Goal: Information Seeking & Learning: Check status

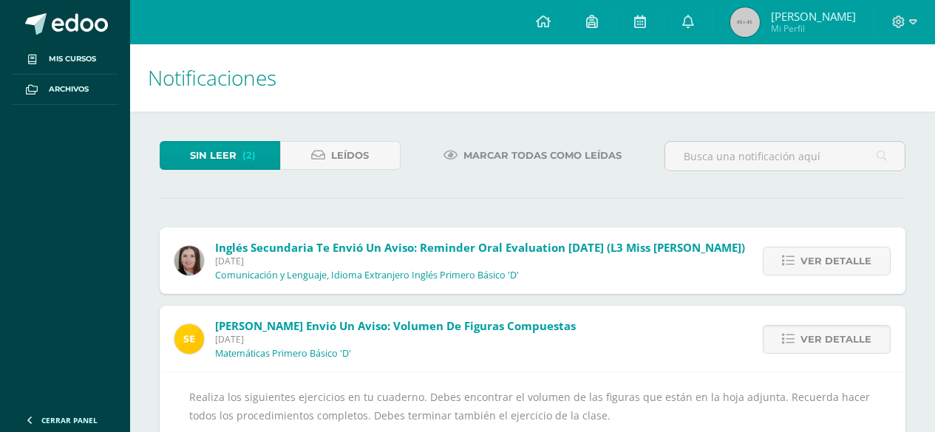
scroll to position [83, 0]
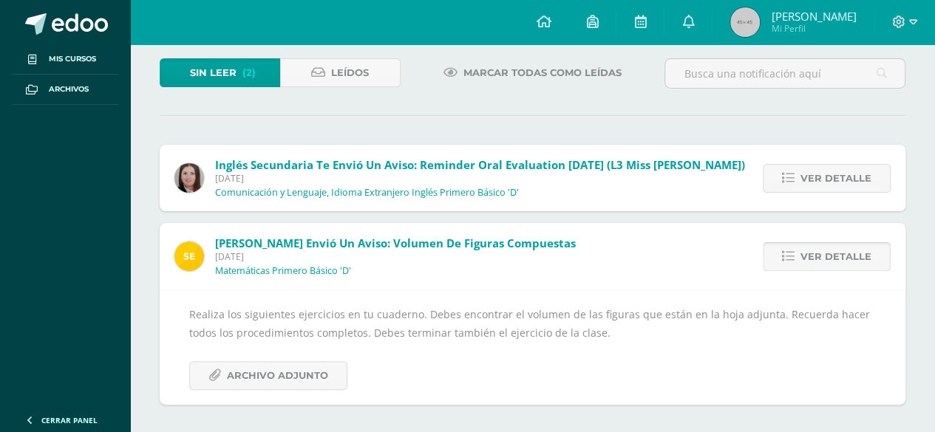
click at [798, 252] on link "Ver detalle" at bounding box center [827, 256] width 128 height 29
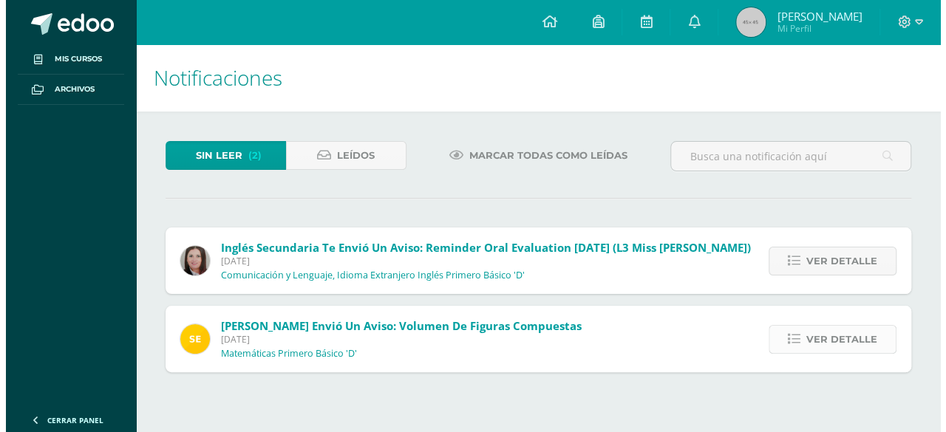
scroll to position [0, 0]
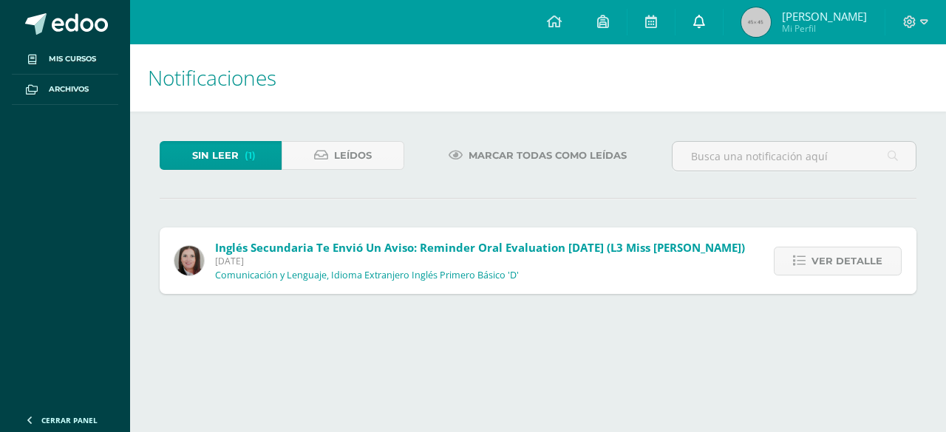
click at [705, 18] on icon at bounding box center [699, 21] width 12 height 13
drag, startPoint x: 867, startPoint y: 160, endPoint x: 867, endPoint y: 211, distance: 51.0
click at [869, 214] on div "Sin leer (1) Leídos Marcar todas como leídas Inglés Secundaria te envió un avis…" at bounding box center [538, 218] width 816 height 212
click at [818, 20] on span "[PERSON_NAME]" at bounding box center [824, 16] width 85 height 15
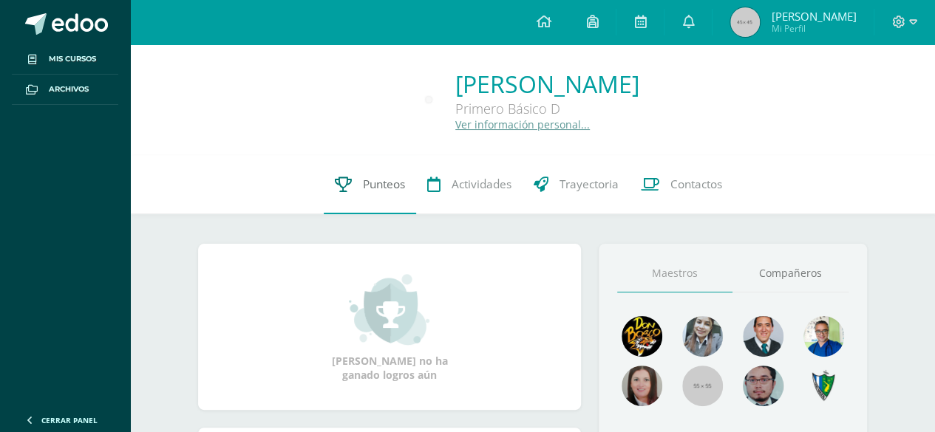
click at [376, 175] on link "Punteos" at bounding box center [370, 184] width 92 height 59
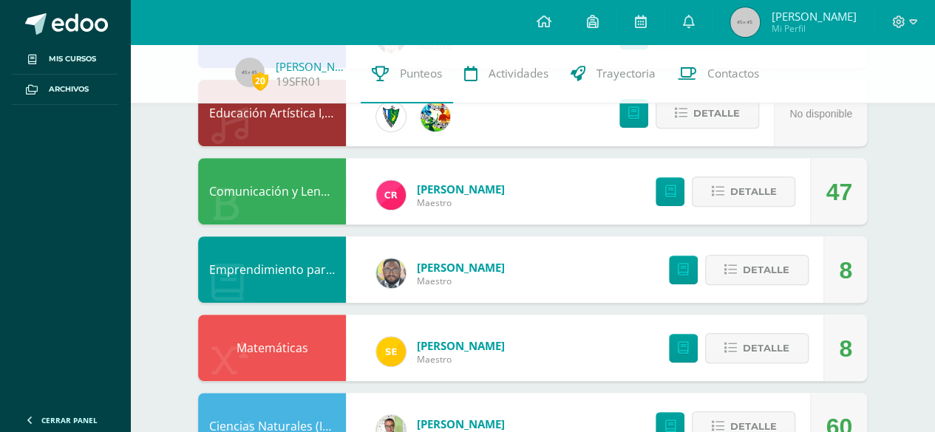
scroll to position [235, 0]
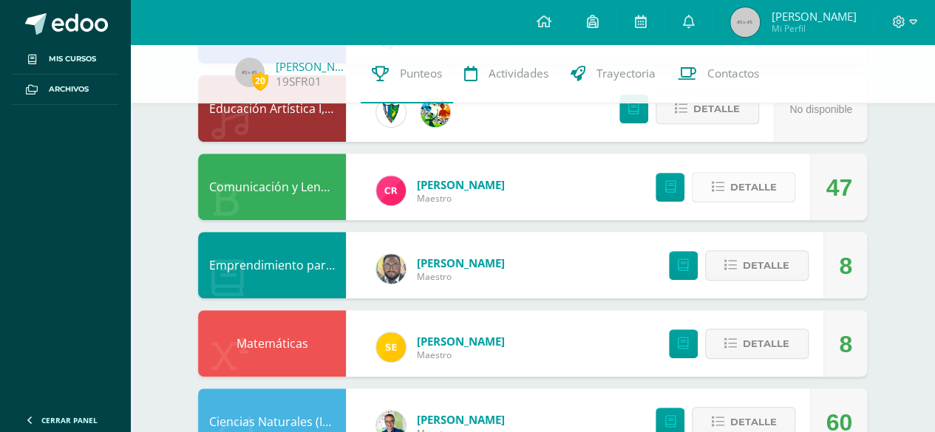
click at [780, 191] on button "Detalle" at bounding box center [743, 187] width 103 height 30
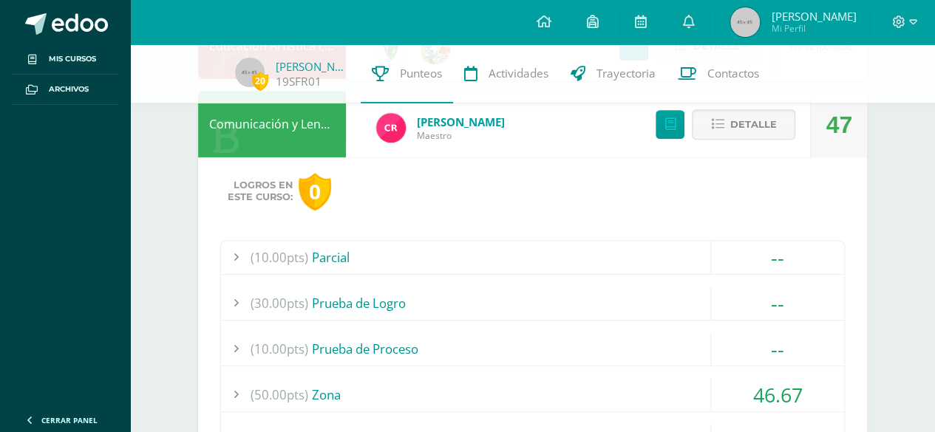
scroll to position [267, 0]
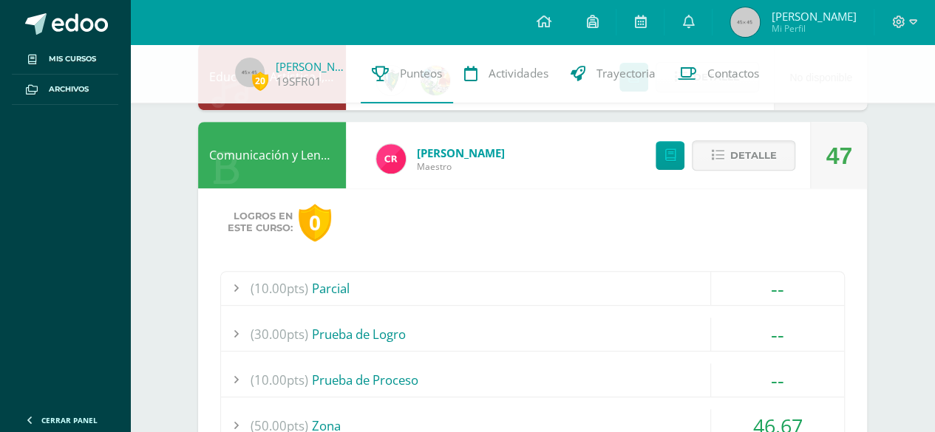
click at [355, 412] on div "(50.00pts) Zona" at bounding box center [532, 425] width 623 height 33
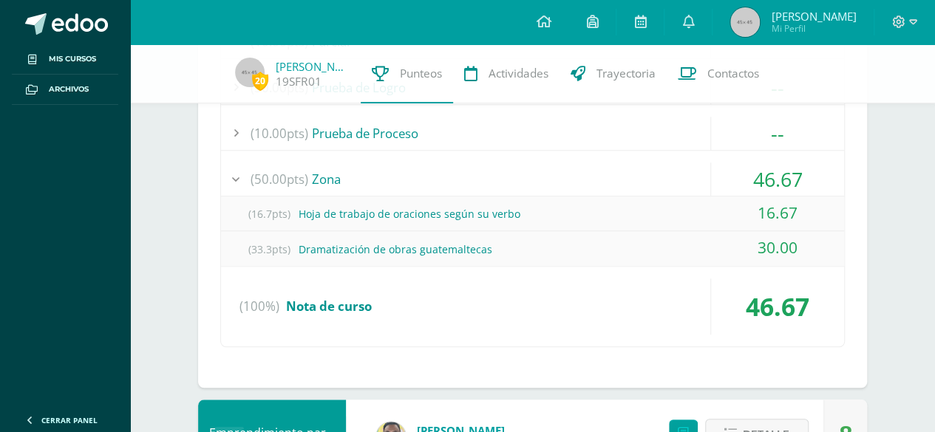
scroll to position [516, 0]
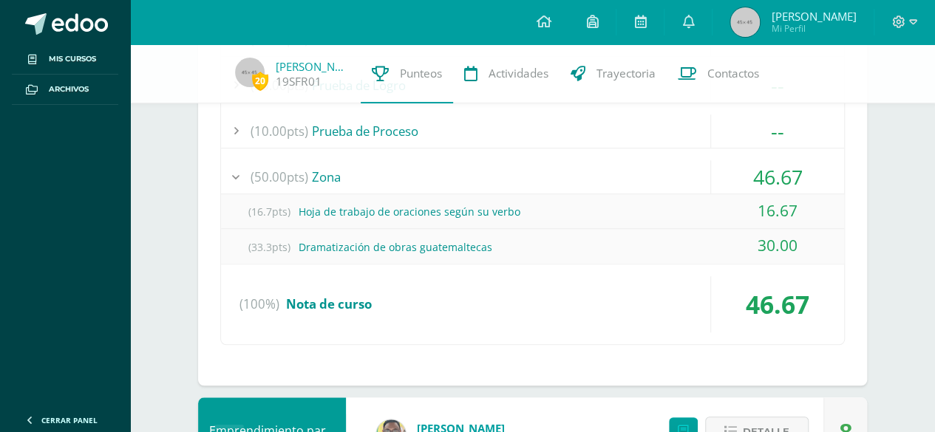
click at [420, 202] on div "(16.7pts) Hoja de trabajo de oraciones según su verbo" at bounding box center [532, 211] width 623 height 33
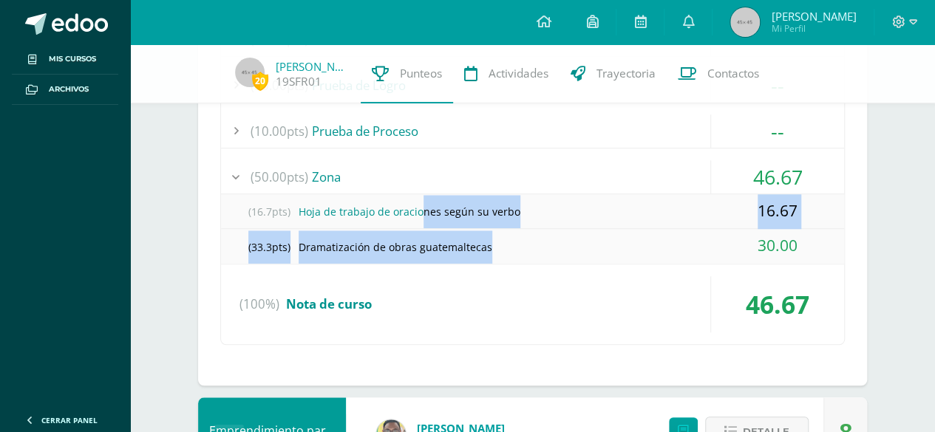
drag, startPoint x: 420, startPoint y: 202, endPoint x: 522, endPoint y: 229, distance: 105.6
click at [522, 229] on div "(16.7pts) Hoja de trabajo de oraciones según su verbo 16.67 (33.3pts) Dramatiza…" at bounding box center [532, 229] width 623 height 70
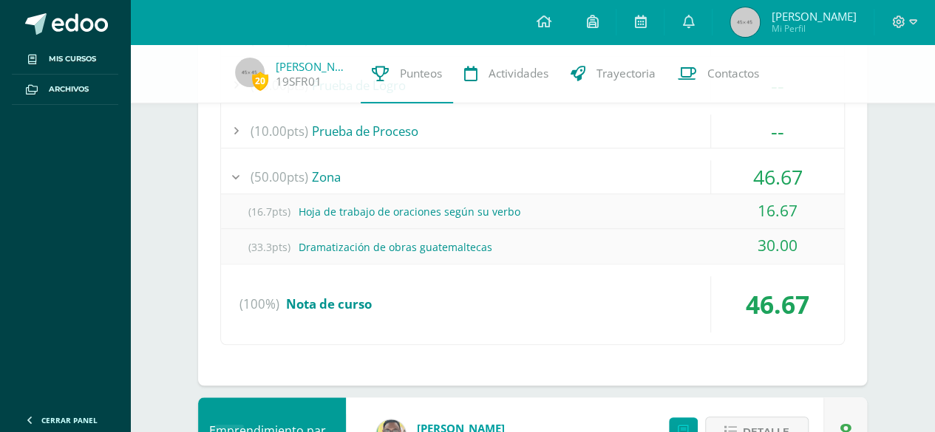
click at [611, 267] on div "(10.00pts) Parcial -- Sin actividades (30.00pts) Prueba de Logro -- Sin activid…" at bounding box center [532, 184] width 624 height 324
drag, startPoint x: 786, startPoint y: 239, endPoint x: 760, endPoint y: 216, distance: 35.0
click at [777, 274] on div "(10.00pts) Parcial -- Sin actividades (30.00pts) Prueba de Logro -- Sin activid…" at bounding box center [532, 184] width 624 height 324
click at [694, 24] on icon at bounding box center [688, 21] width 12 height 13
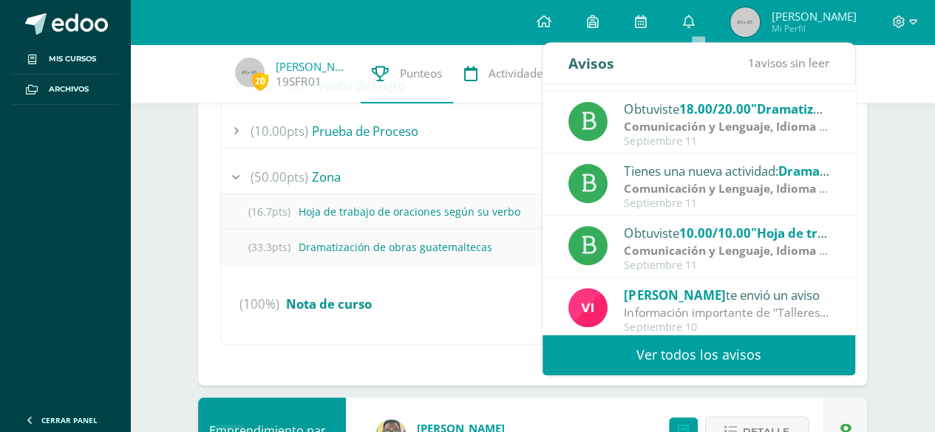
scroll to position [239, 0]
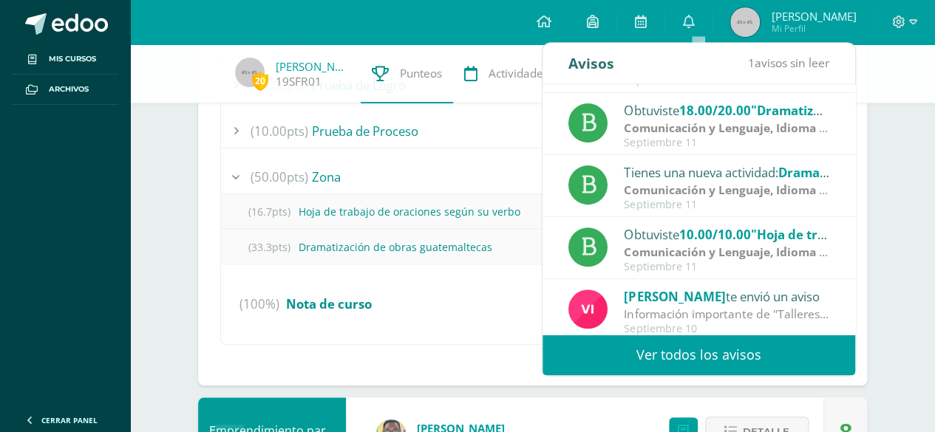
click at [766, 226] on span ""Hoja de trabajo de oraciones según su verbo"" at bounding box center [891, 234] width 283 height 17
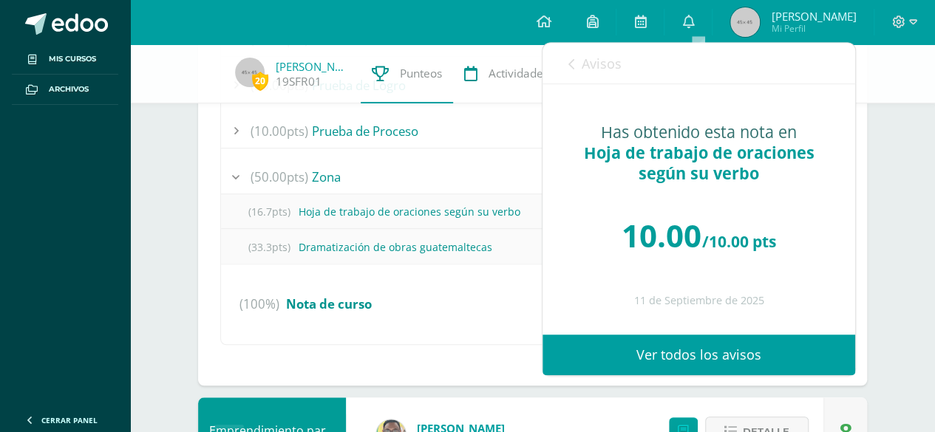
click at [594, 62] on span "Avisos" at bounding box center [602, 64] width 40 height 18
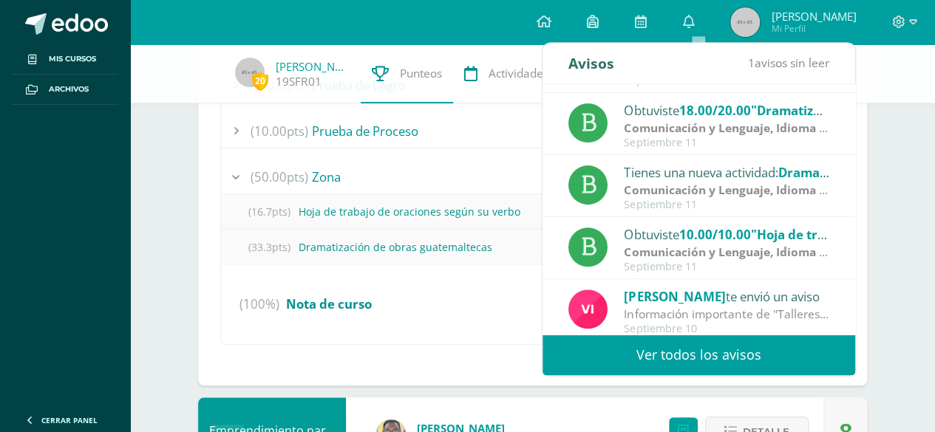
click at [732, 135] on div "Comunicación y Lenguaje, Idioma Español | Zona" at bounding box center [726, 128] width 205 height 17
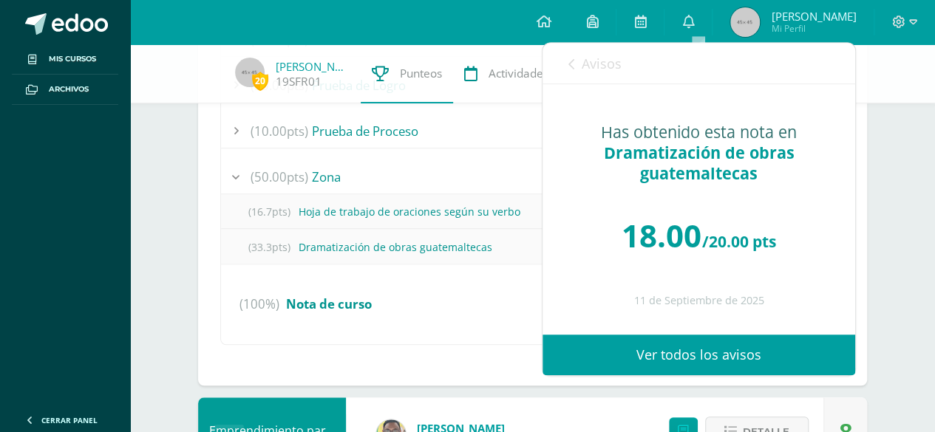
click at [582, 69] on span "Avisos" at bounding box center [602, 64] width 40 height 18
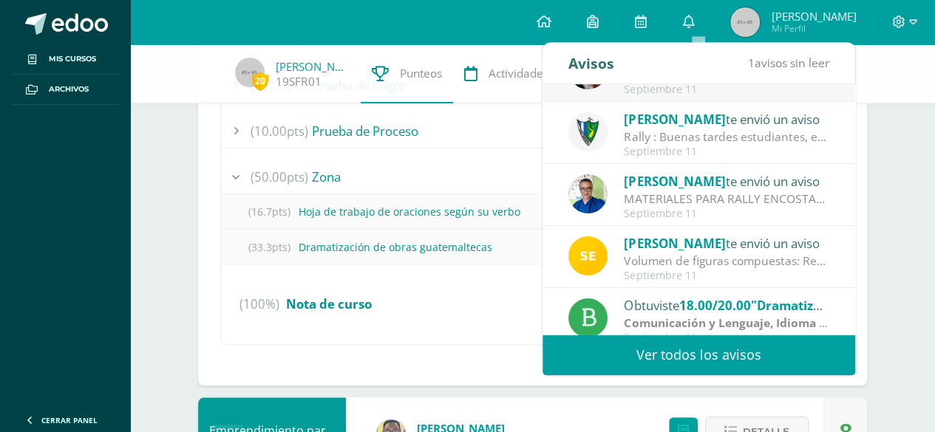
scroll to position [245, 0]
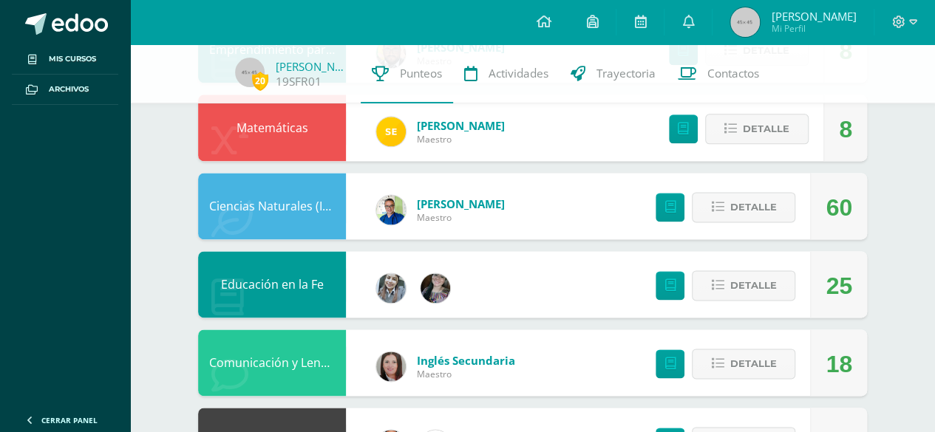
scroll to position [856, 0]
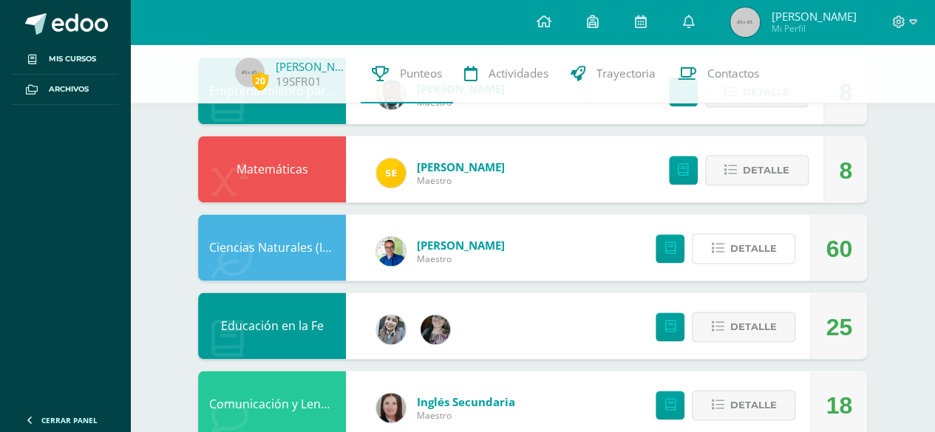
drag, startPoint x: 721, startPoint y: 255, endPoint x: 822, endPoint y: 251, distance: 100.6
click at [767, 249] on button "Detalle" at bounding box center [743, 248] width 103 height 30
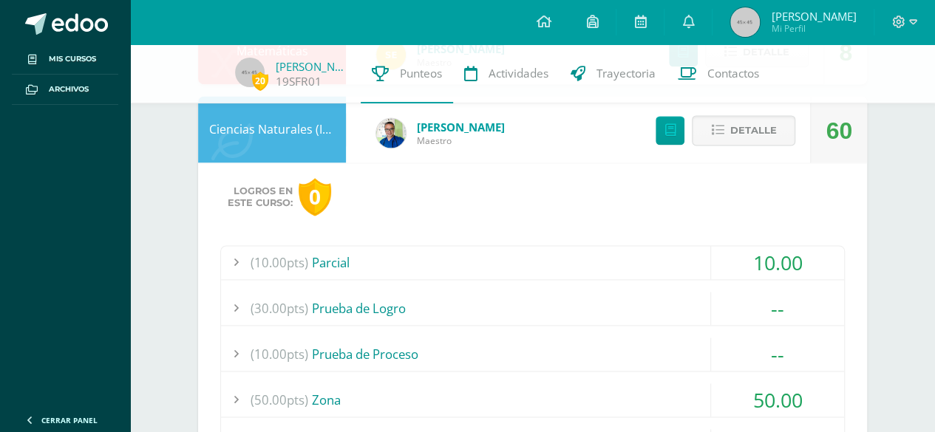
scroll to position [1073, 0]
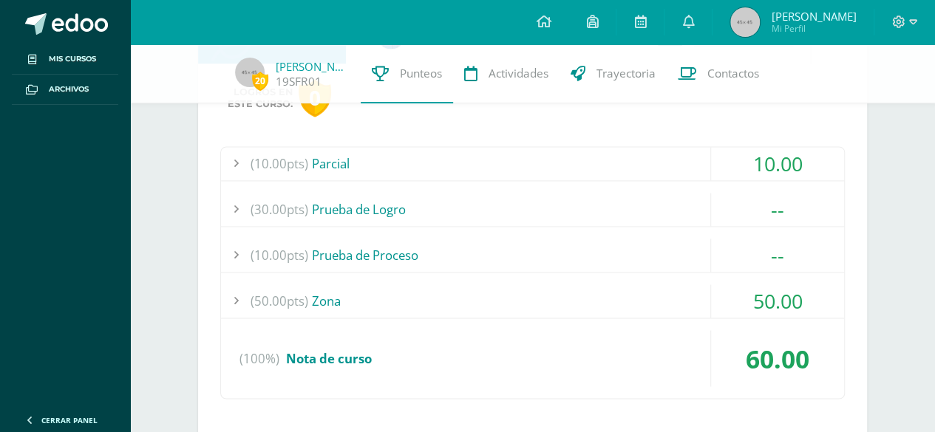
drag, startPoint x: 601, startPoint y: 384, endPoint x: 525, endPoint y: 361, distance: 79.7
click at [600, 384] on div "(10.00pts) Parcial 10.00 (10.0pts) EXAMEN CORTO 10.00 Prueba de Logro" at bounding box center [532, 272] width 624 height 253
click at [417, 308] on div "(50.00pts) Zona" at bounding box center [532, 300] width 623 height 33
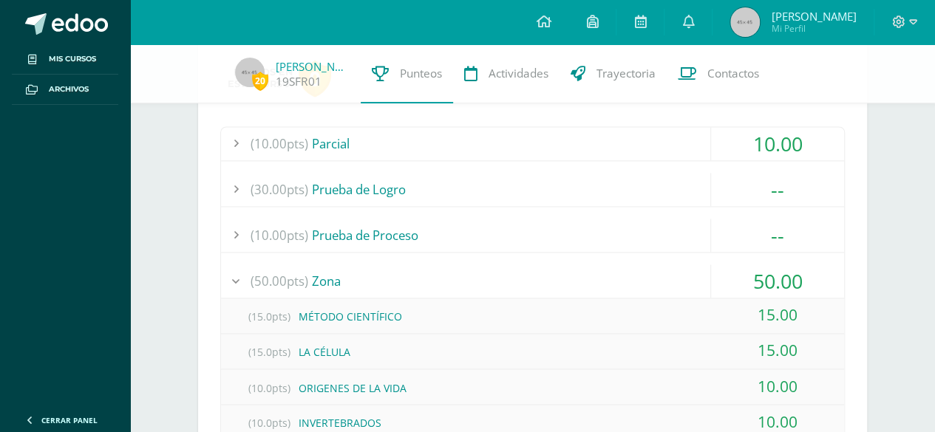
click at [877, 140] on div "Pendiente Unidad 4 Unidad 1 Unidad 2 Unidad 3 Unidad 4 La unidad aún no ha fina…" at bounding box center [532, 237] width 728 height 2430
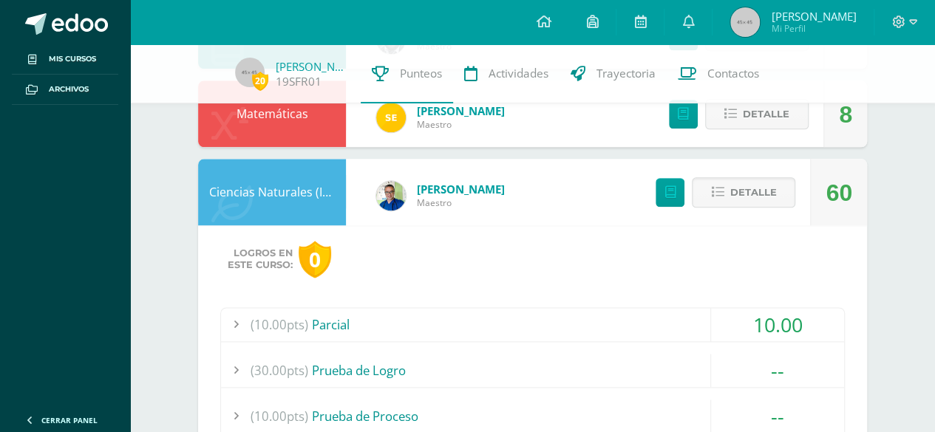
scroll to position [838, 0]
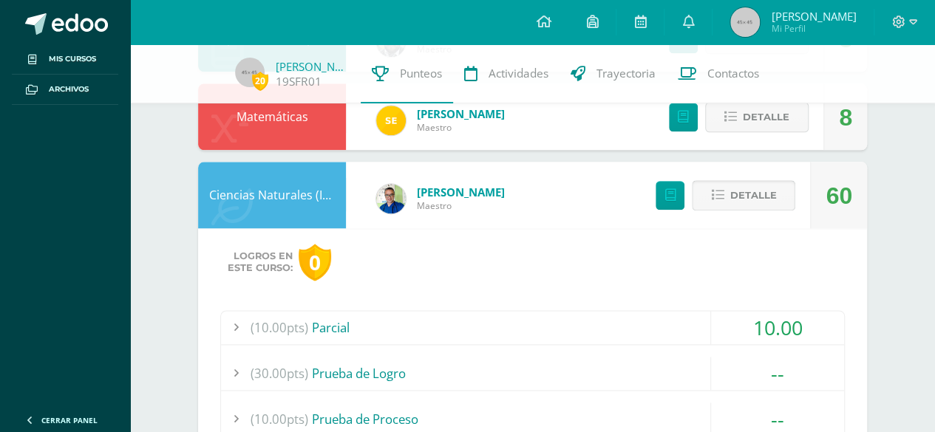
click at [777, 189] on button "Detalle" at bounding box center [743, 195] width 103 height 30
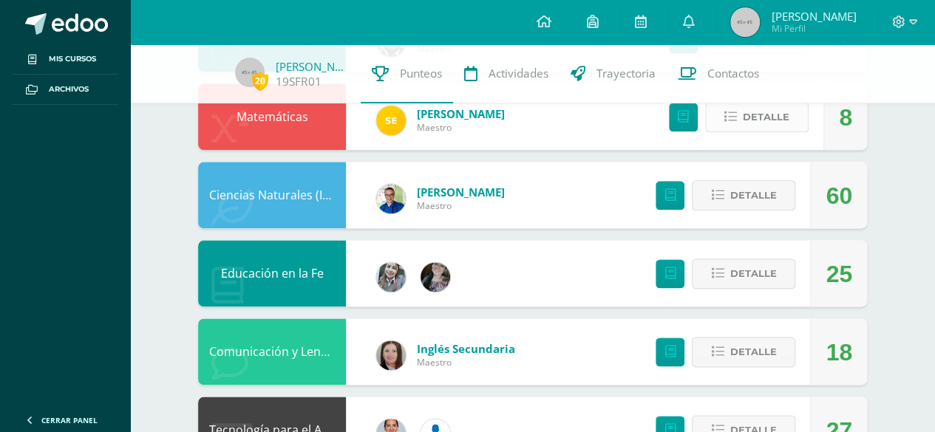
click at [791, 127] on button "Detalle" at bounding box center [756, 117] width 103 height 30
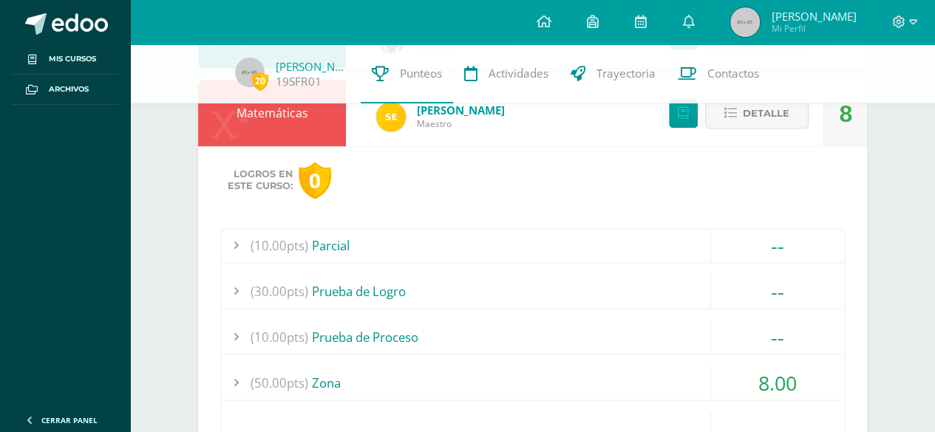
scroll to position [943, 0]
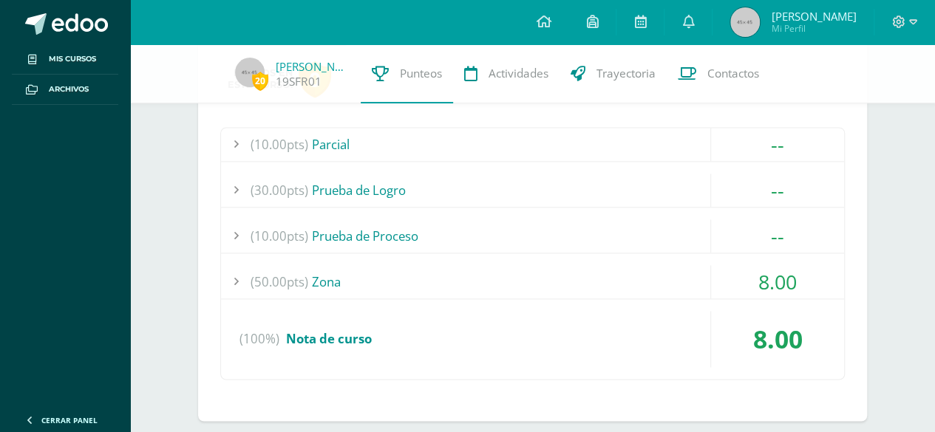
click at [350, 259] on div "(10.00pts) Parcial -- (10.0pts) Prueba Parcial (30.00pts) Prueba de Logro -- --" at bounding box center [532, 253] width 624 height 253
click at [341, 270] on div "(50.00pts) Zona" at bounding box center [532, 281] width 623 height 33
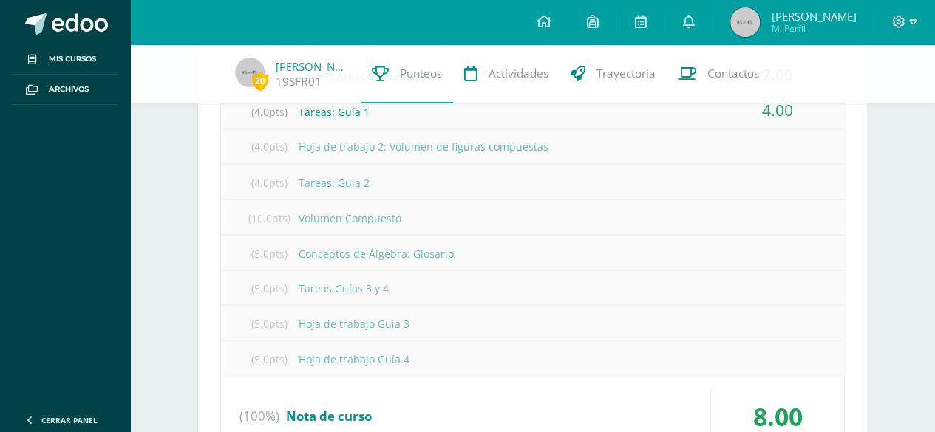
scroll to position [1226, 0]
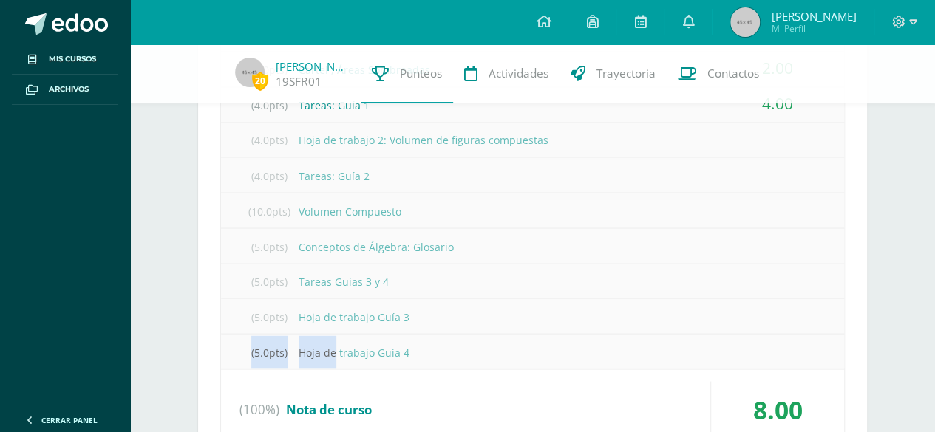
drag, startPoint x: 334, startPoint y: 327, endPoint x: 421, endPoint y: 304, distance: 90.3
click at [523, 321] on div "(4.0pts) Hoja de trabajo 1: Áreas Compuestas 2.00 (4.0pts) Cartel ; Áreas Sombr…" at bounding box center [532, 192] width 623 height 352
drag, startPoint x: 399, startPoint y: 299, endPoint x: 437, endPoint y: 332, distance: 50.3
click at [437, 330] on div "(4.0pts) Hoja de trabajo 1: Áreas Compuestas 2.00 (4.0pts) Cartel ; Áreas Sombr…" at bounding box center [532, 192] width 623 height 352
click at [300, 265] on div "(5.0pts) Tareas Guías 3 y 4" at bounding box center [532, 281] width 623 height 33
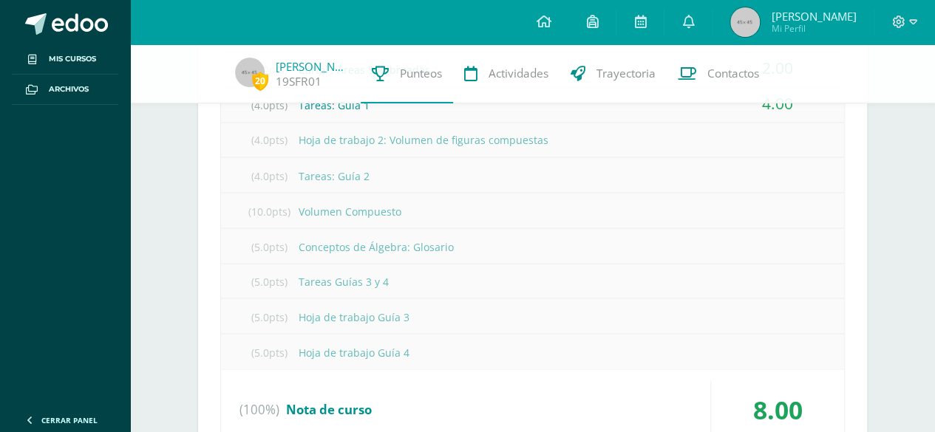
click at [282, 276] on span "(5.0pts)" at bounding box center [268, 281] width 59 height 33
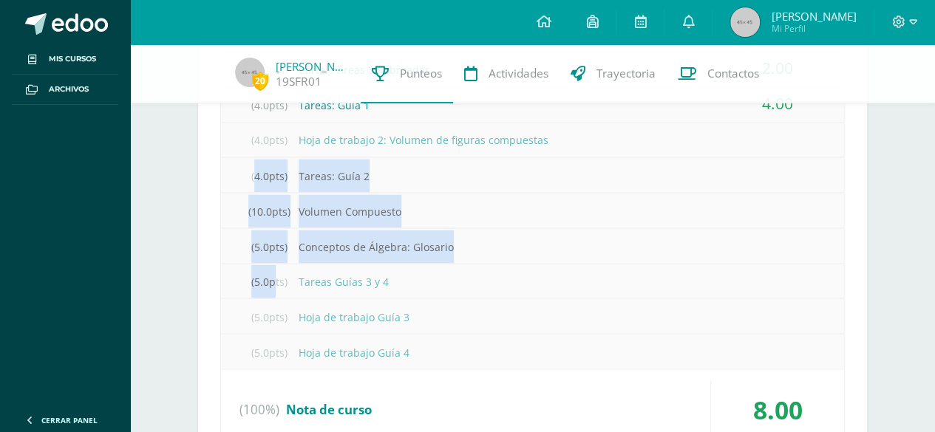
drag, startPoint x: 250, startPoint y: 265, endPoint x: 232, endPoint y: 185, distance: 81.9
click at [232, 185] on div "(4.0pts) Hoja de trabajo 1: Áreas Compuestas 2.00 (4.0pts) Cartel ; Áreas Sombr…" at bounding box center [532, 192] width 623 height 352
click at [172, 197] on div "Pendiente Unidad 4 Unidad 1 Unidad 2 Unidad 3 Unidad 4 La unidad aún no ha fina…" at bounding box center [532, 139] width 728 height 2642
